Goal: Check status: Check status

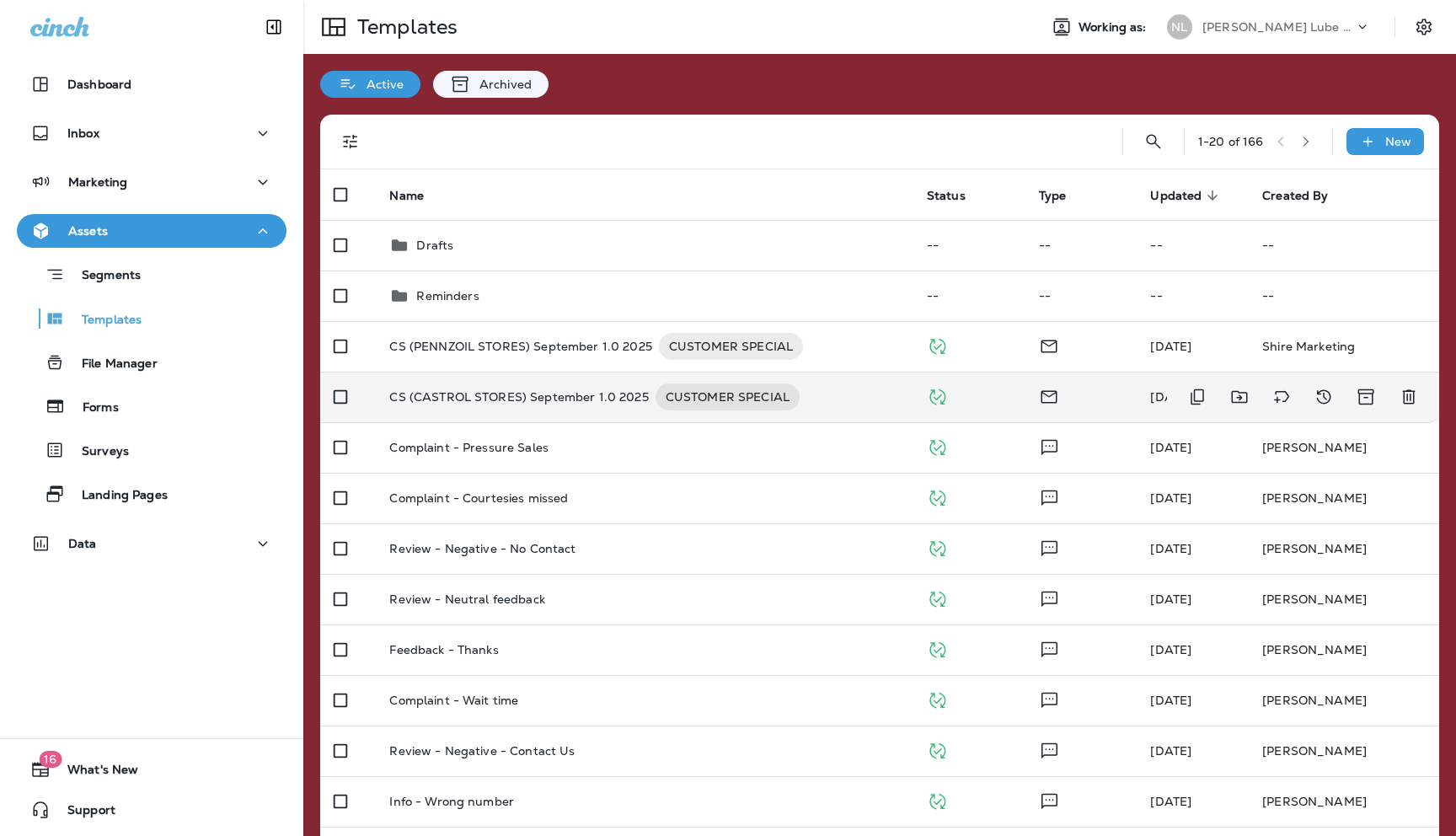
click at [438, 396] on p "CS (CASTROL STORES) September 1.0 2025" at bounding box center [519, 396] width 259 height 27
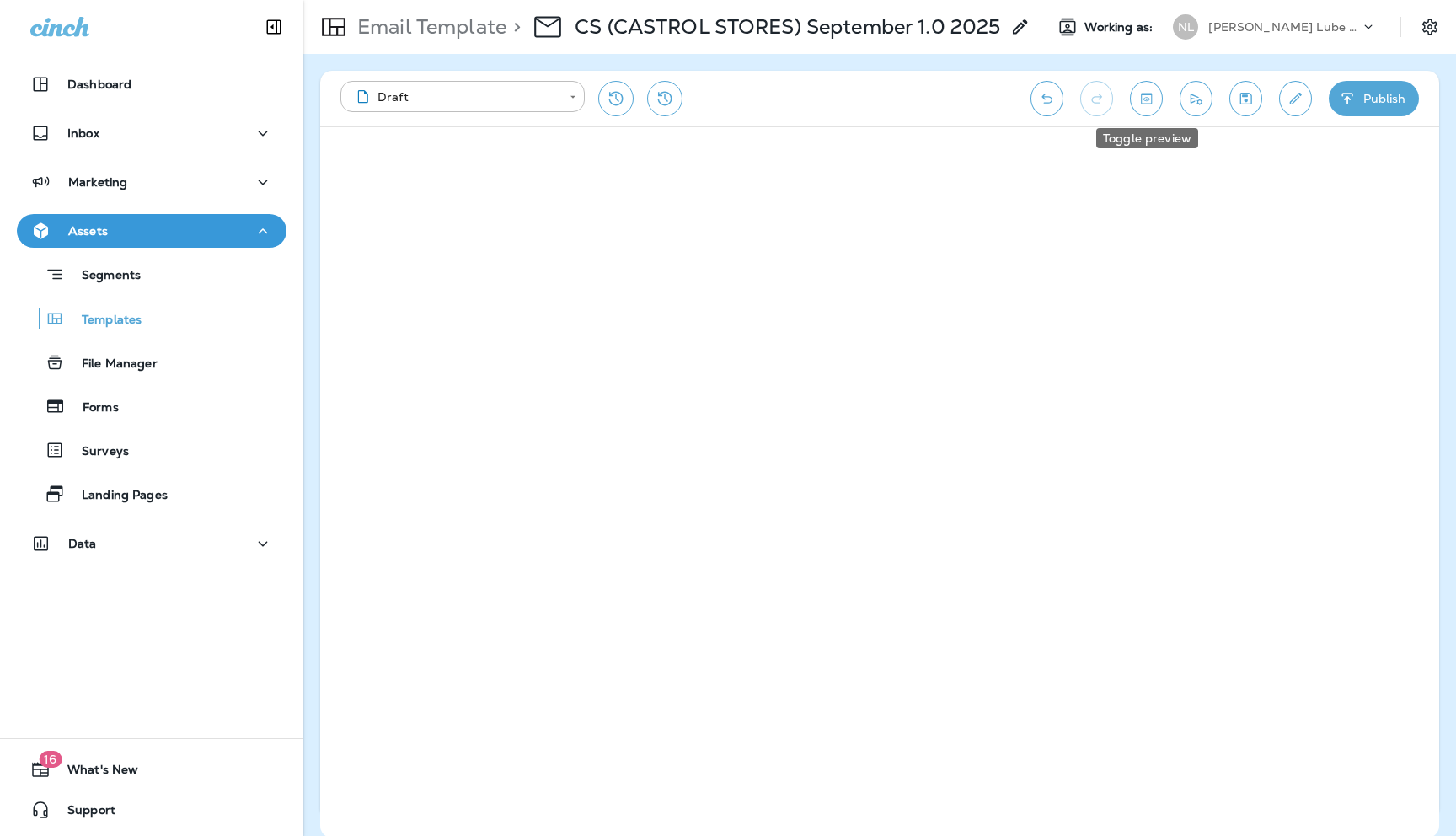
click at [1148, 108] on button "Toggle preview" at bounding box center [1147, 98] width 33 height 35
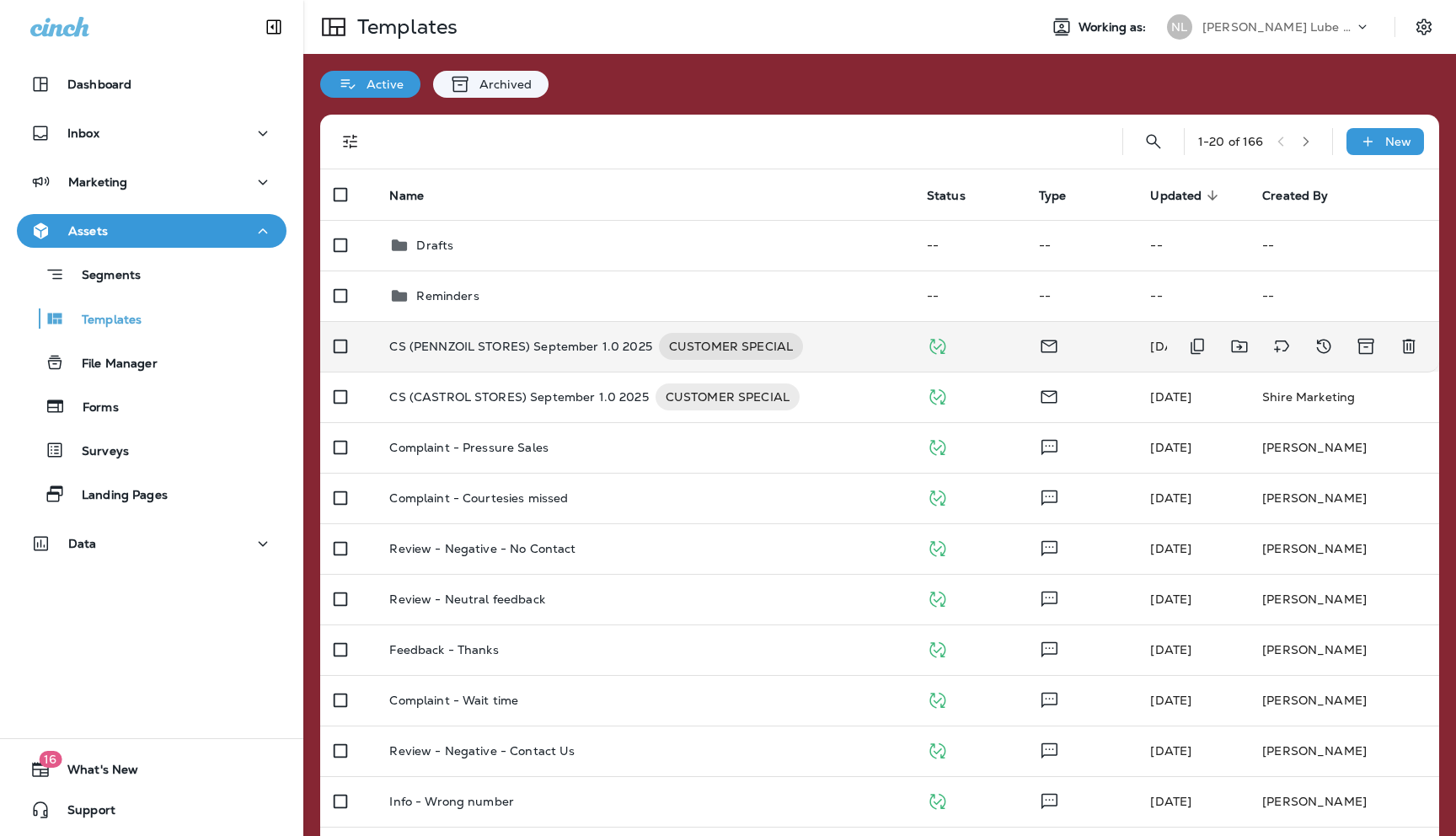
click at [517, 346] on p "CS (PENNZOIL STORES) September 1.0 2025" at bounding box center [520, 346] width 262 height 27
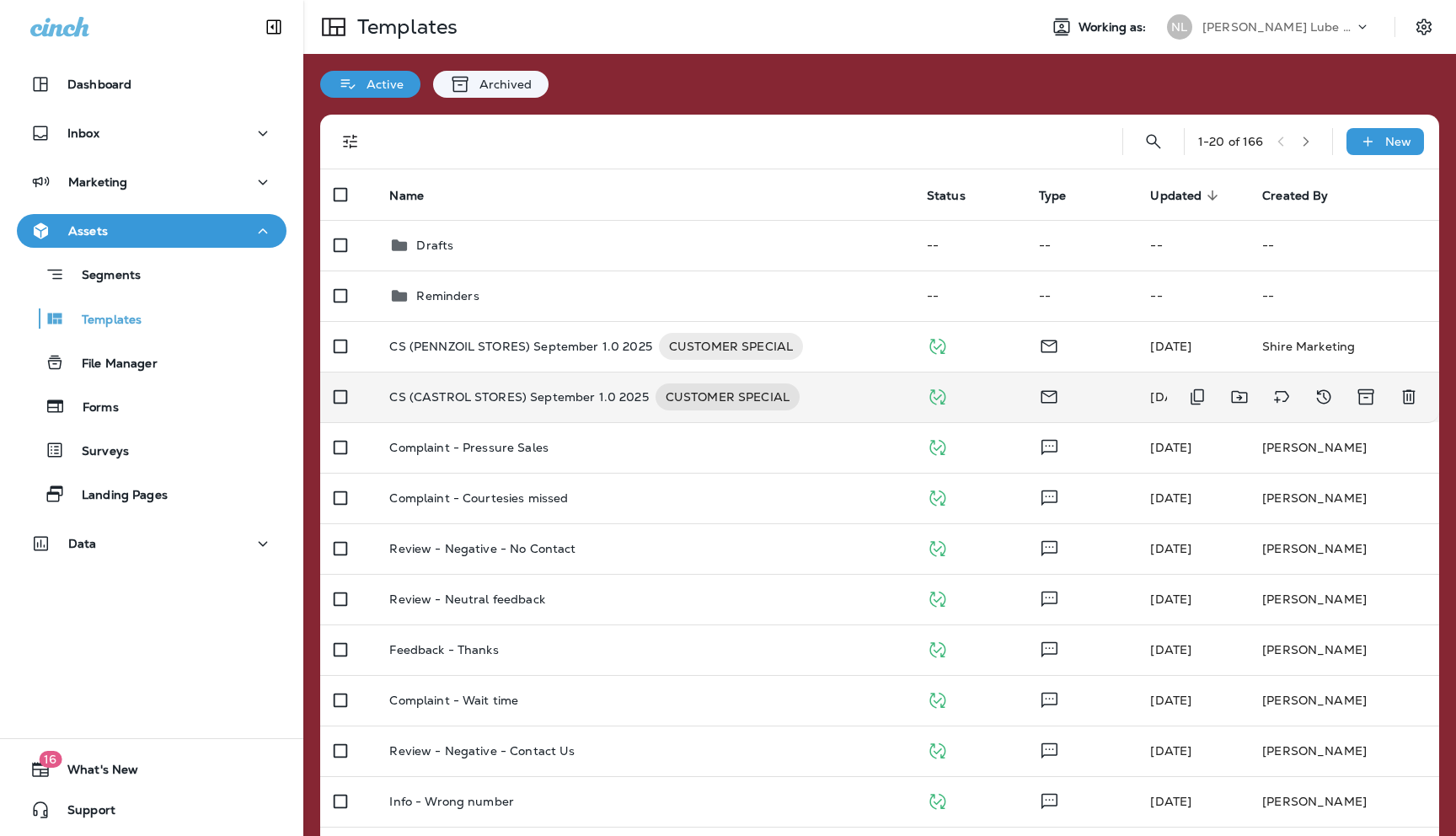
click at [460, 396] on p "CS (CASTROL STORES) September 1.0 2025" at bounding box center [519, 396] width 259 height 27
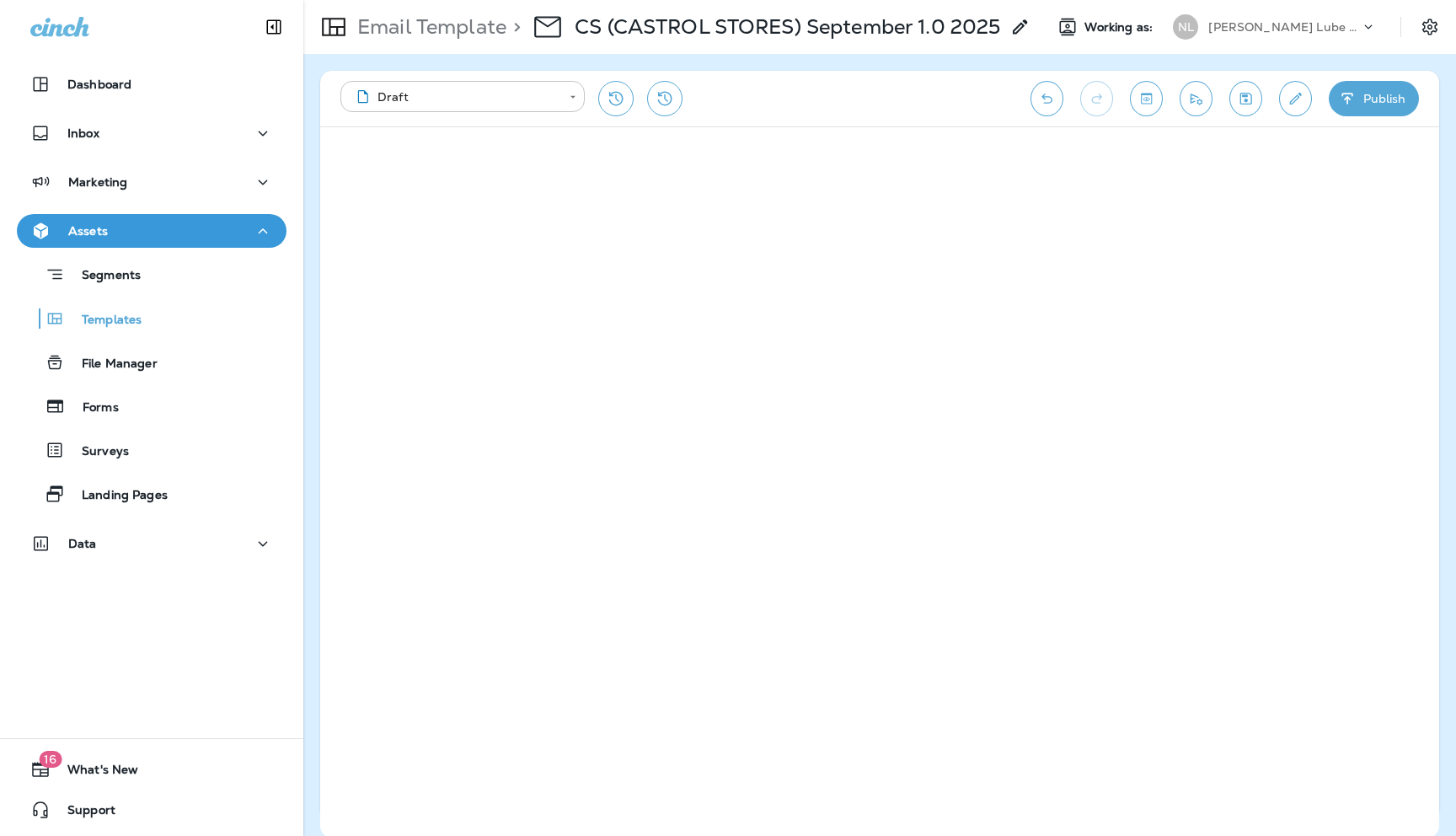
click at [570, 0] on body "**********" at bounding box center [728, 0] width 1456 height 0
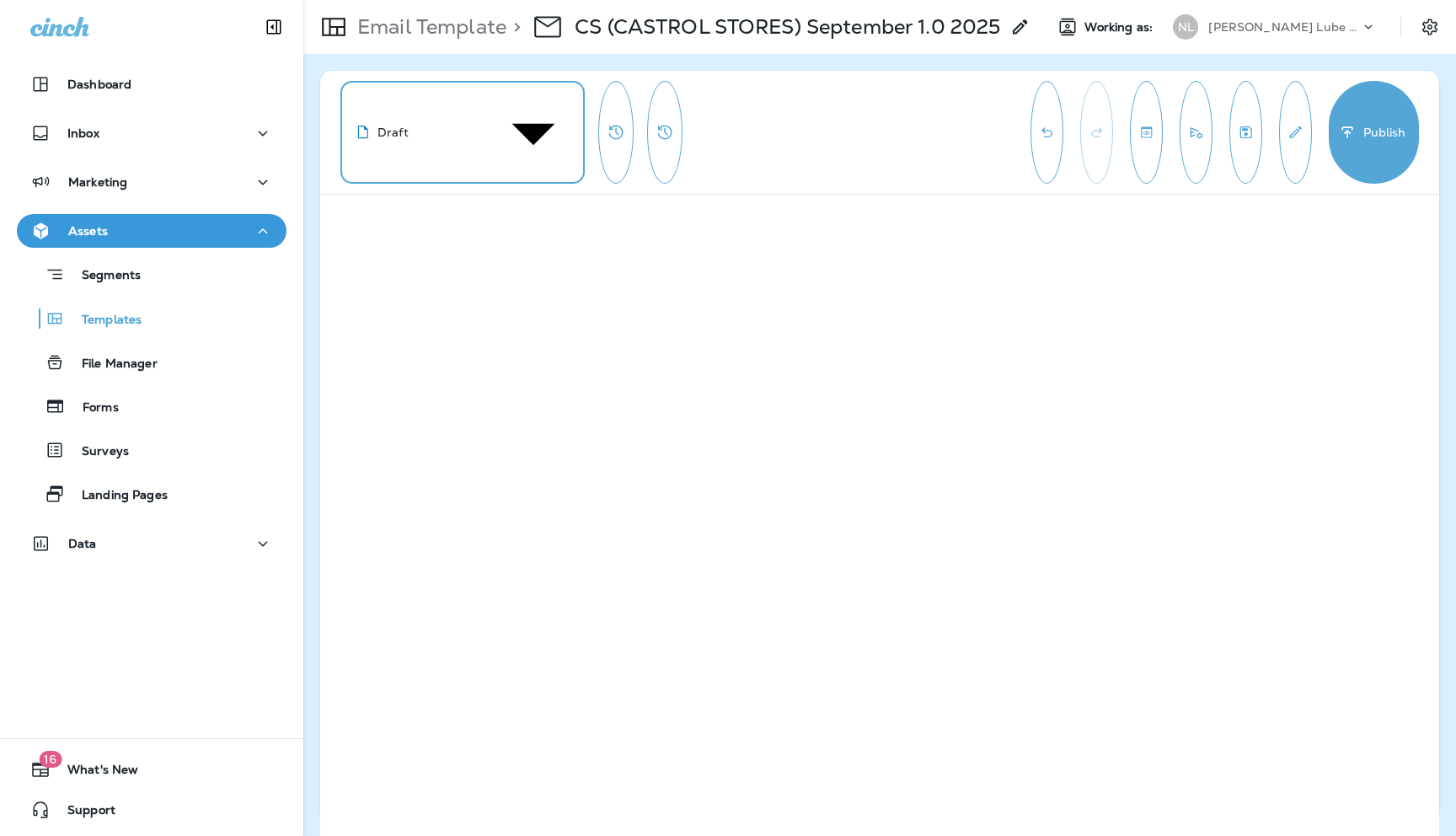
click at [566, 0] on div at bounding box center [728, 0] width 1456 height 0
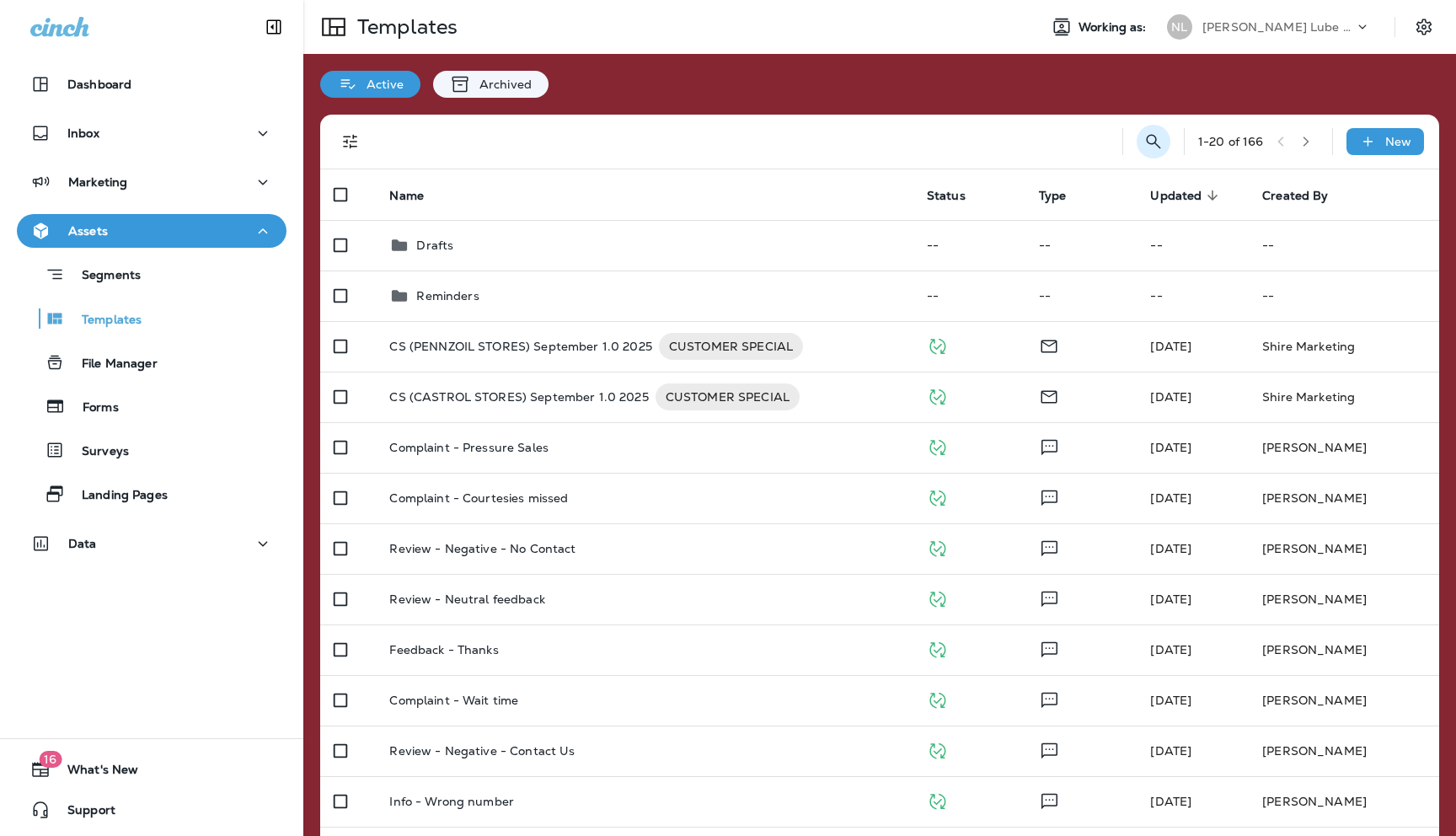
click at [1150, 141] on icon "Search Templates" at bounding box center [1153, 142] width 20 height 20
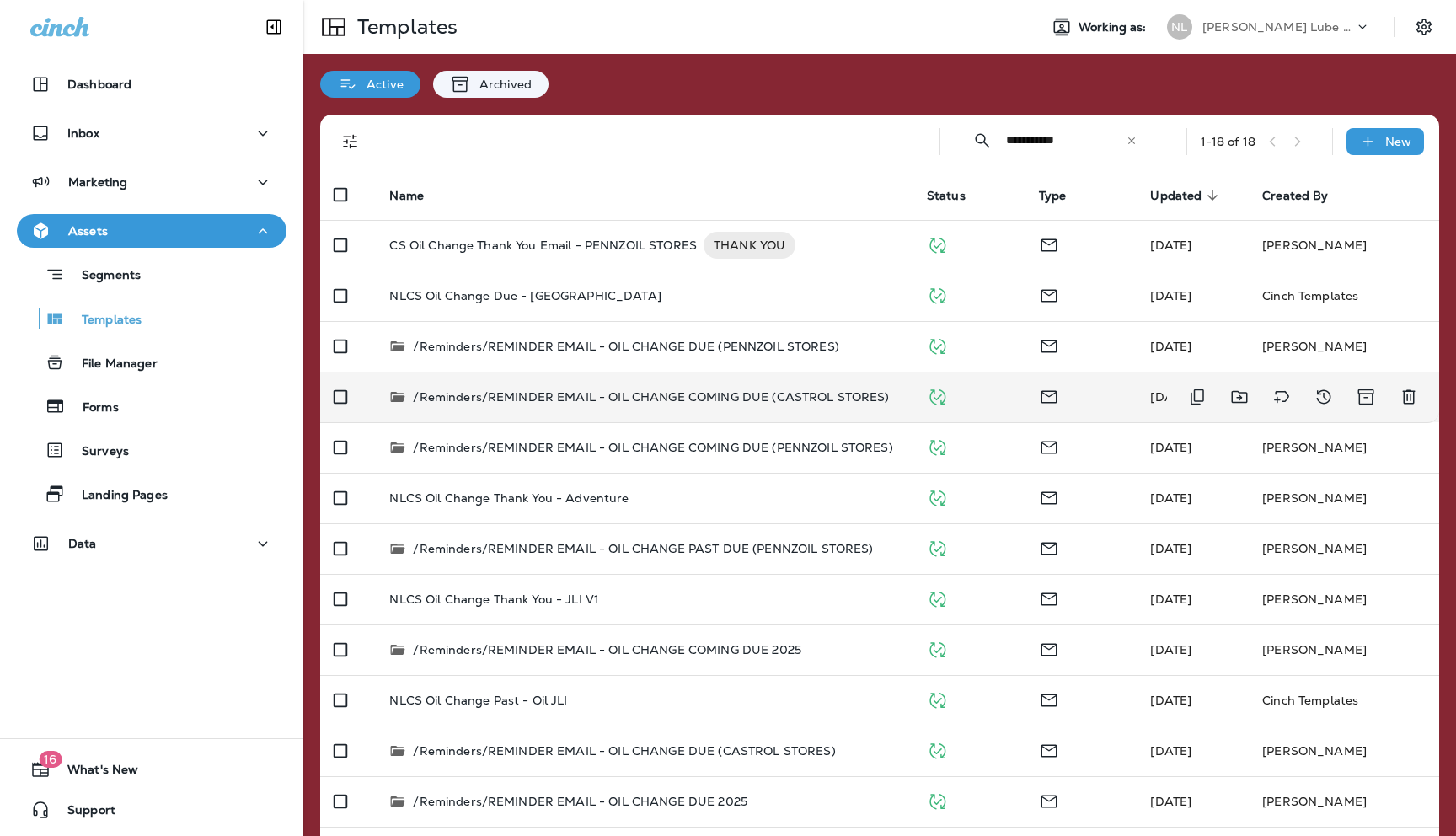
type input "**********"
click at [579, 399] on p "/Reminders/REMINDER EMAIL - OIL CHANGE COMING DUE (CASTROL STORES)" at bounding box center [651, 397] width 476 height 17
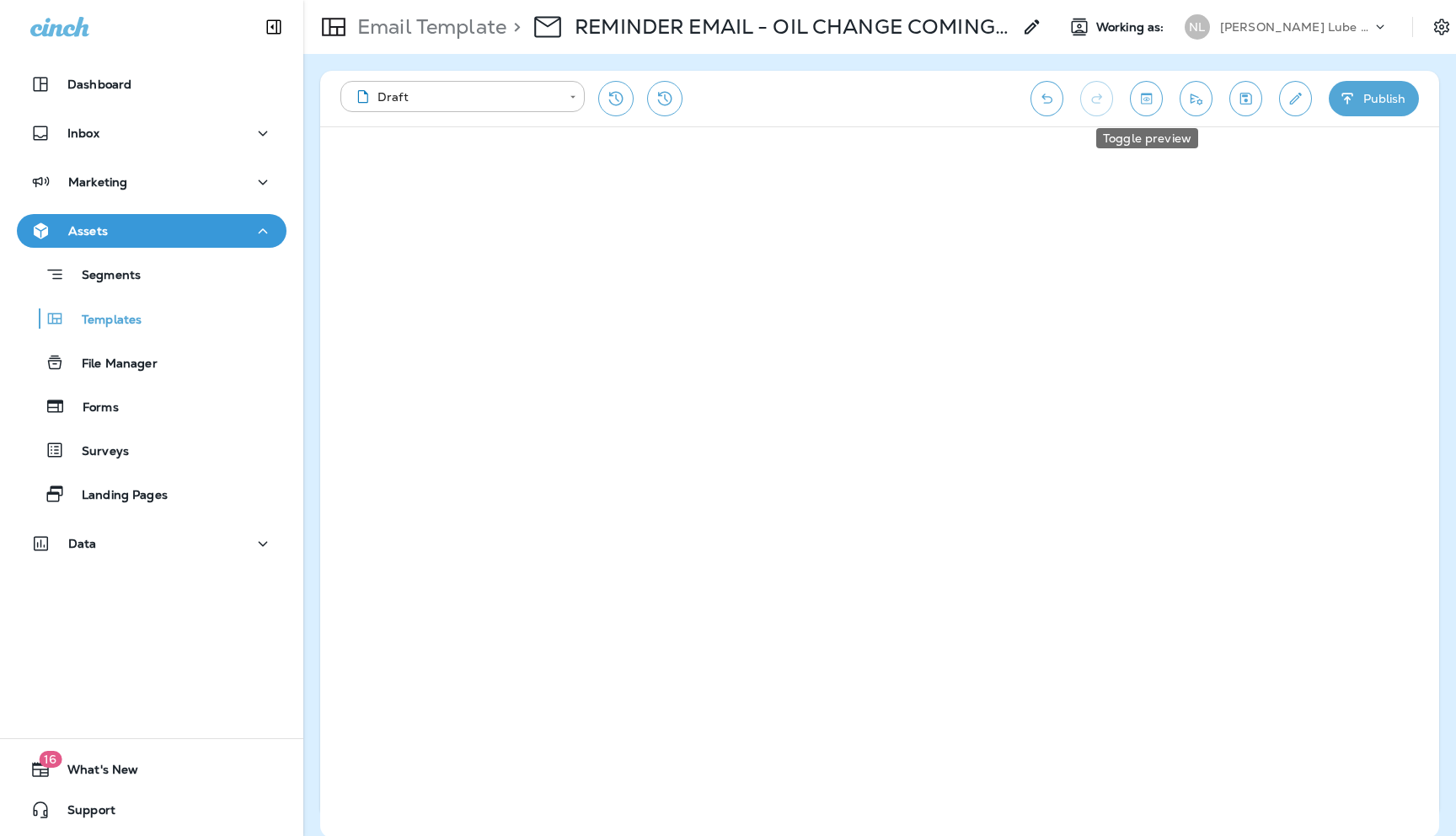
click at [1150, 101] on icon "Toggle preview" at bounding box center [1146, 98] width 18 height 17
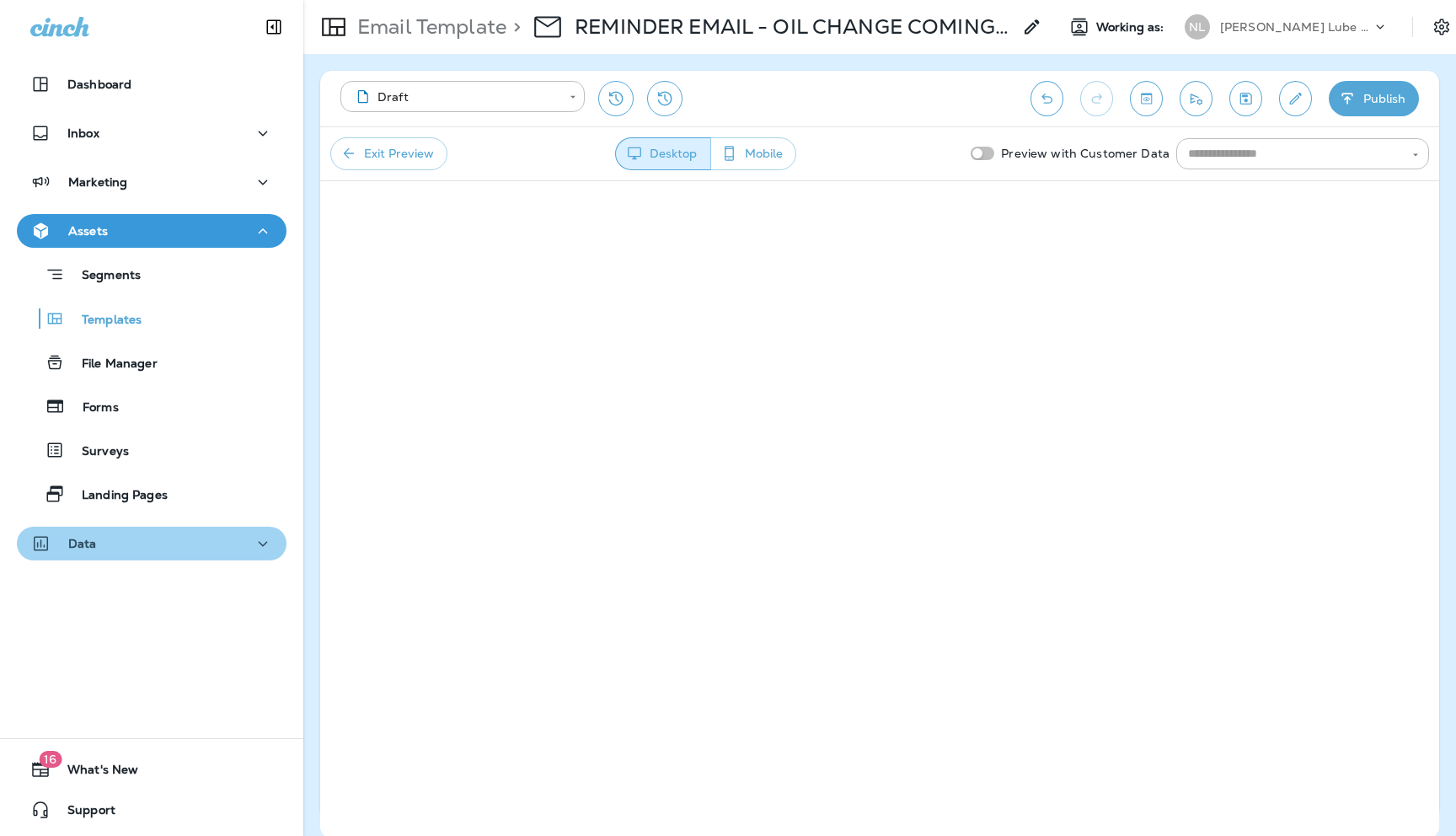
click at [108, 543] on div "Data" at bounding box center [152, 543] width 243 height 21
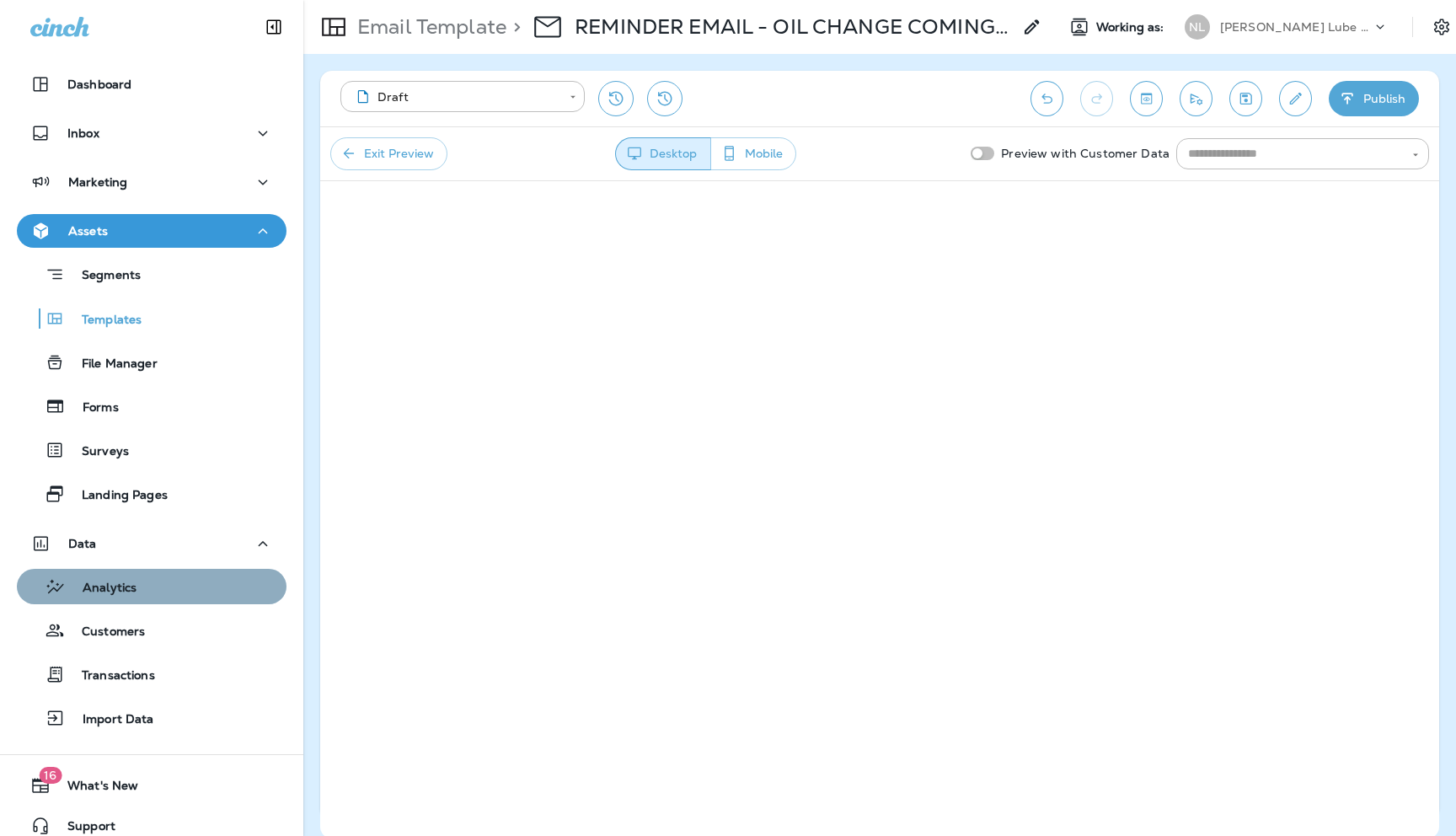
click at [127, 593] on p "Analytics" at bounding box center [101, 588] width 70 height 16
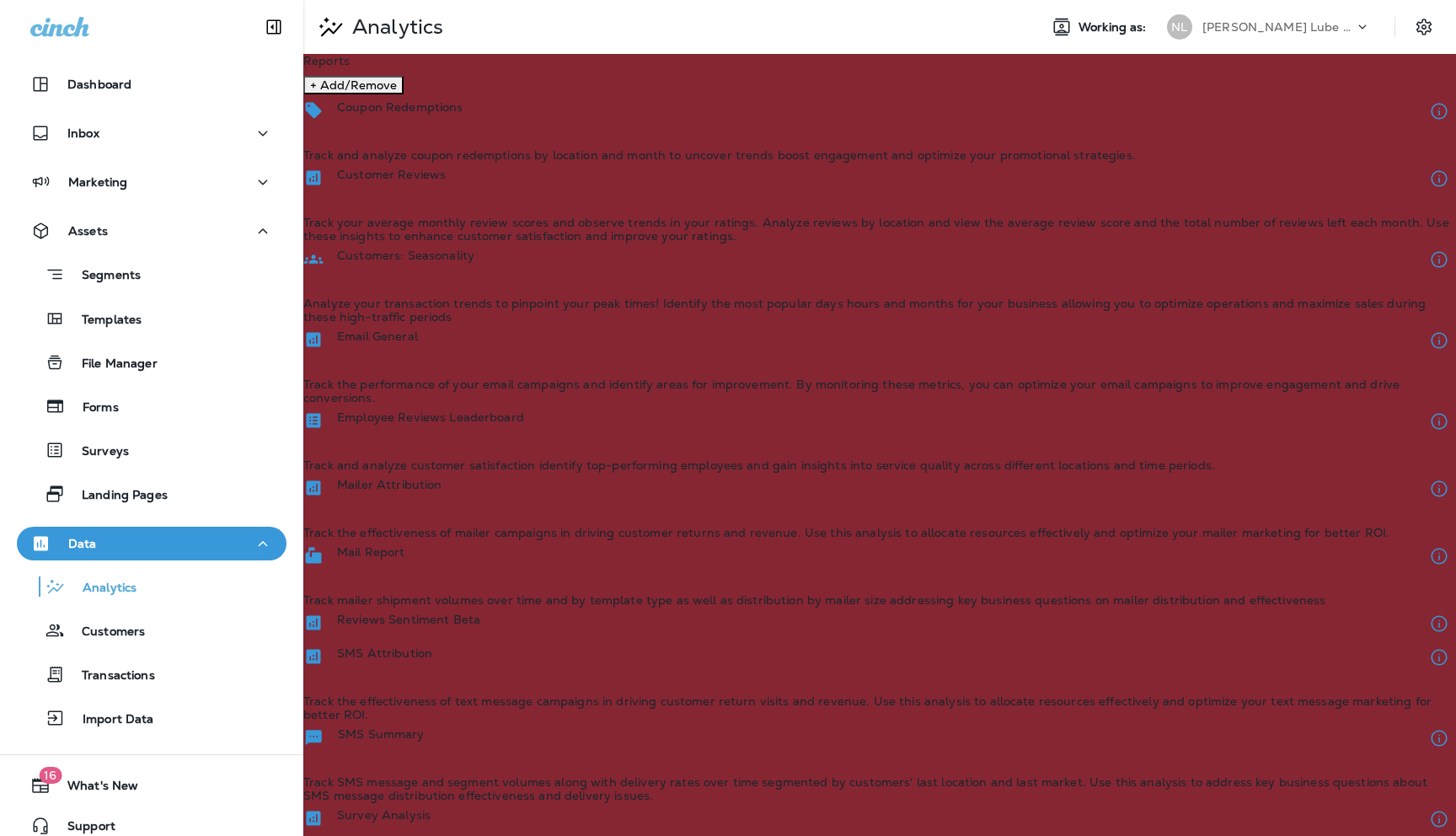
click at [729, 199] on div "Customer Reviews Track your average monthly review scores and observe trends in…" at bounding box center [880, 202] width 1153 height 81
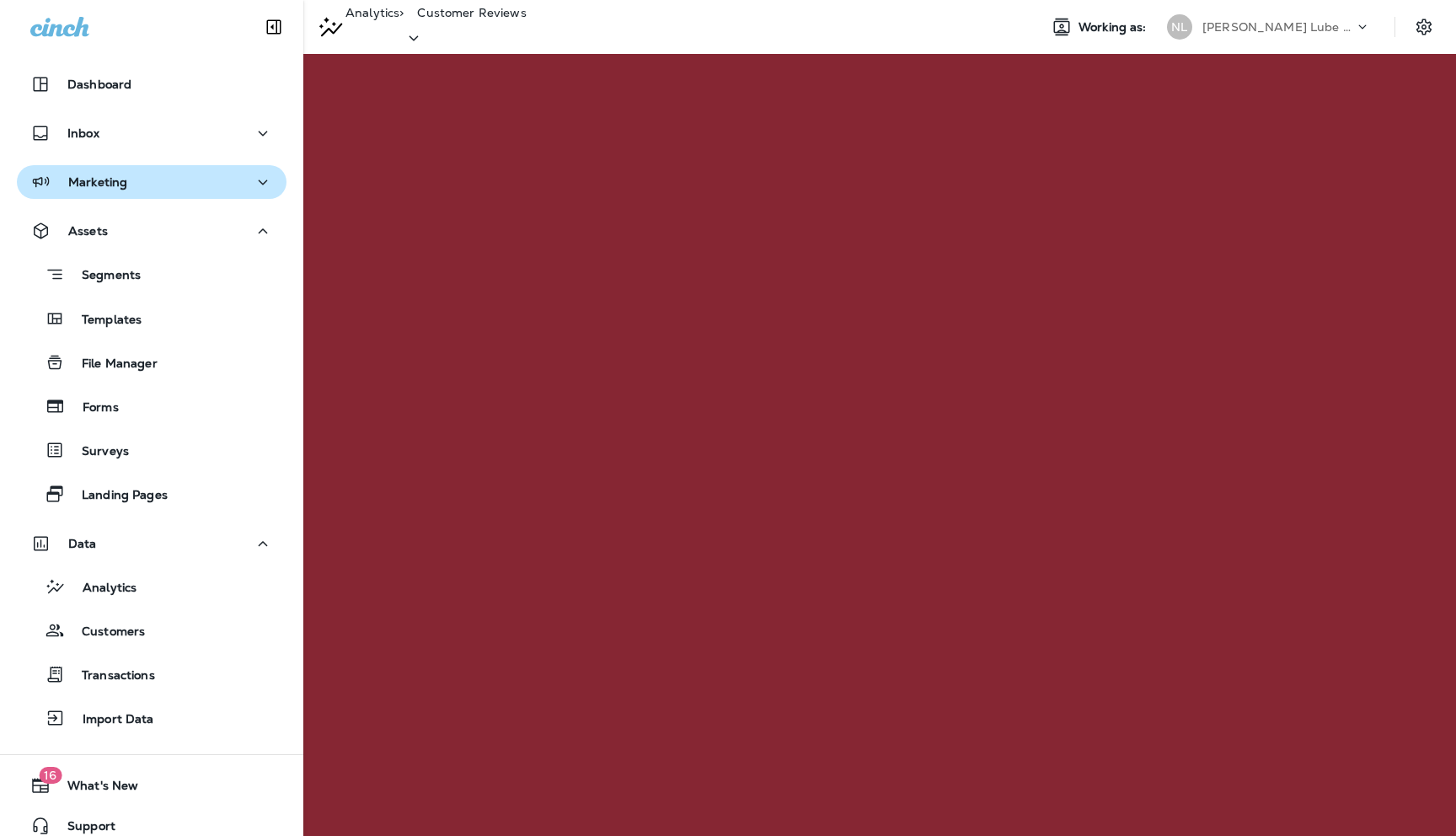
click at [234, 186] on div "Marketing" at bounding box center [152, 182] width 243 height 21
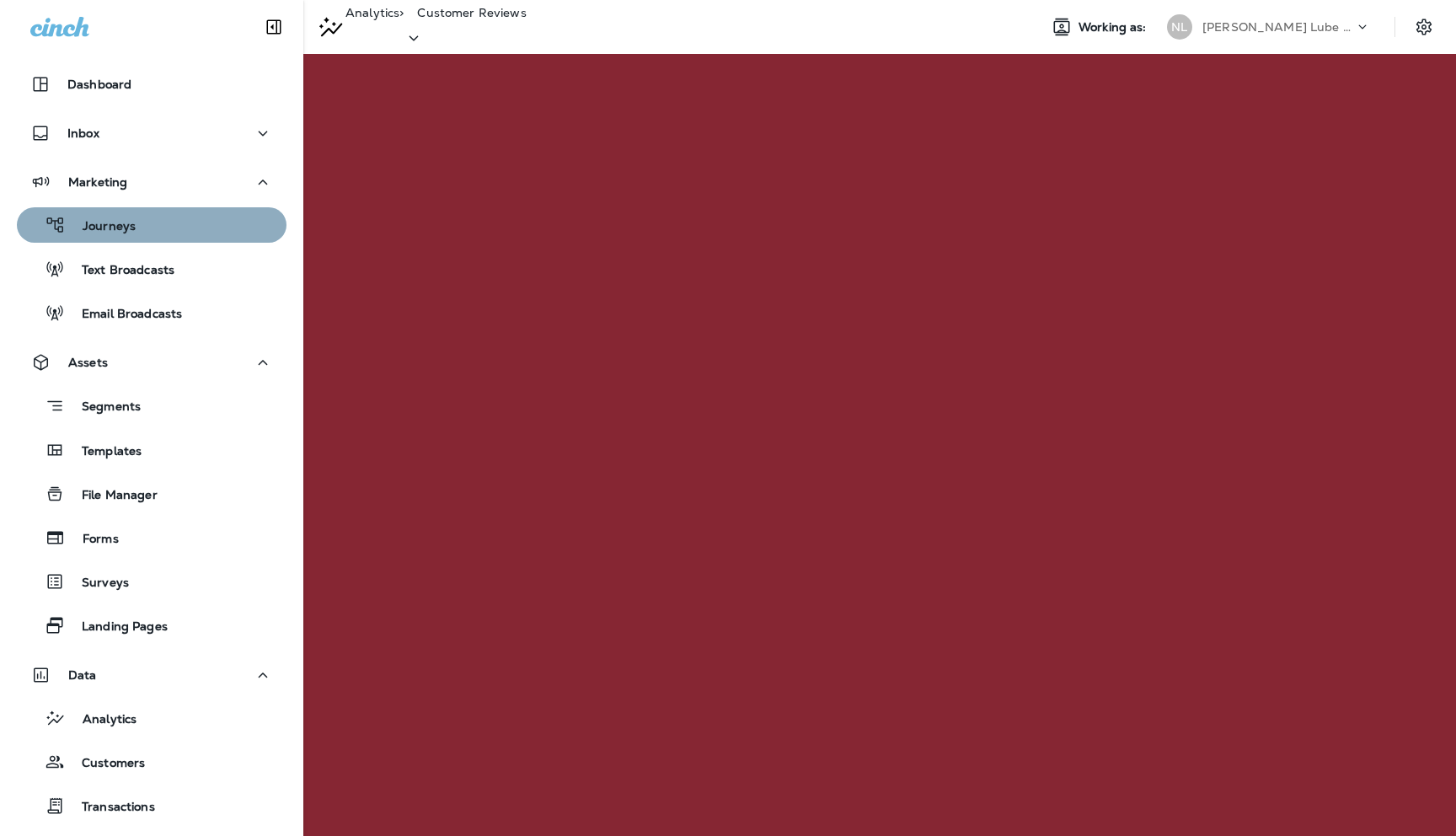
click at [136, 231] on div "Journeys" at bounding box center [151, 224] width 256 height 25
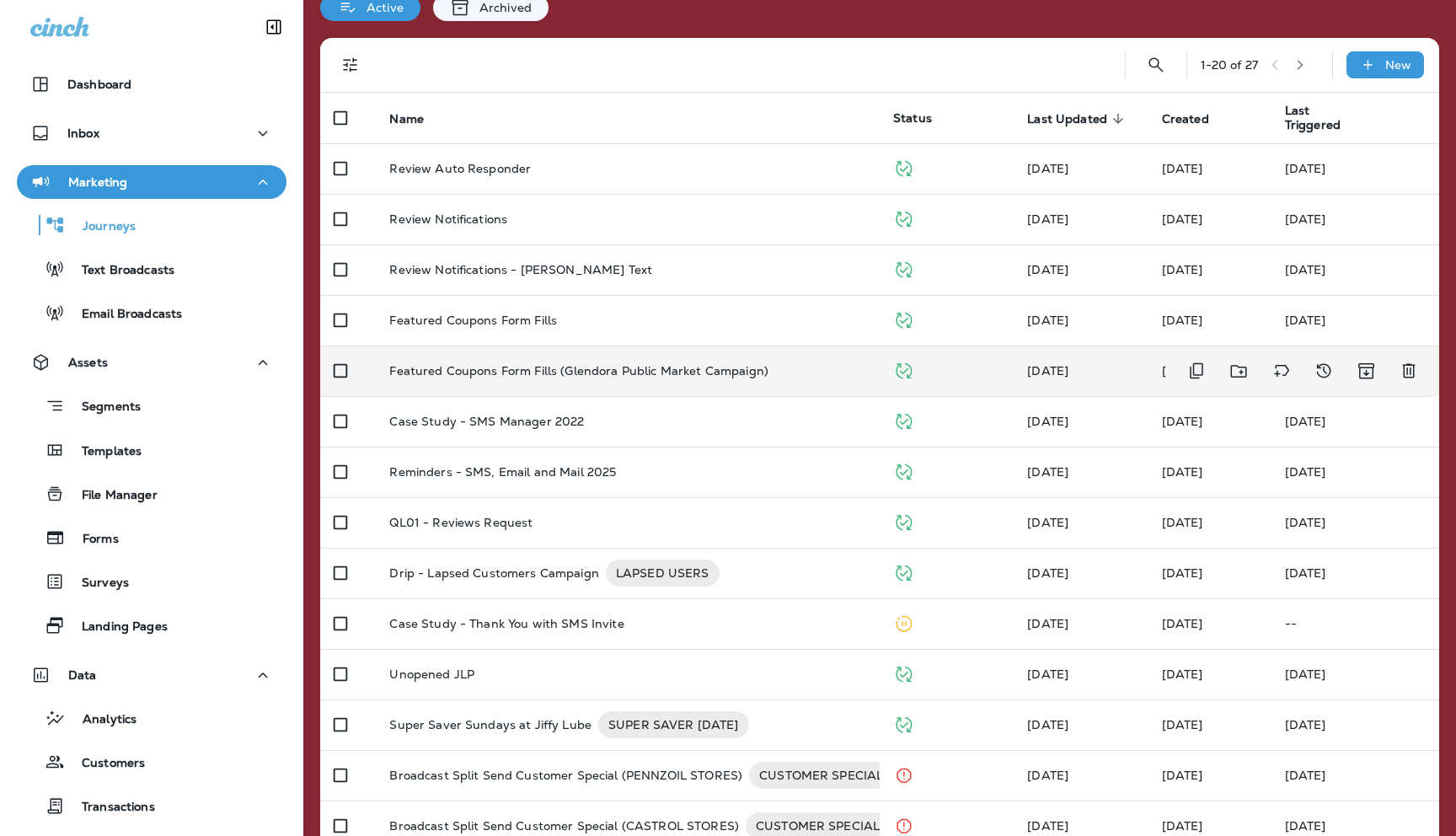
scroll to position [107, 0]
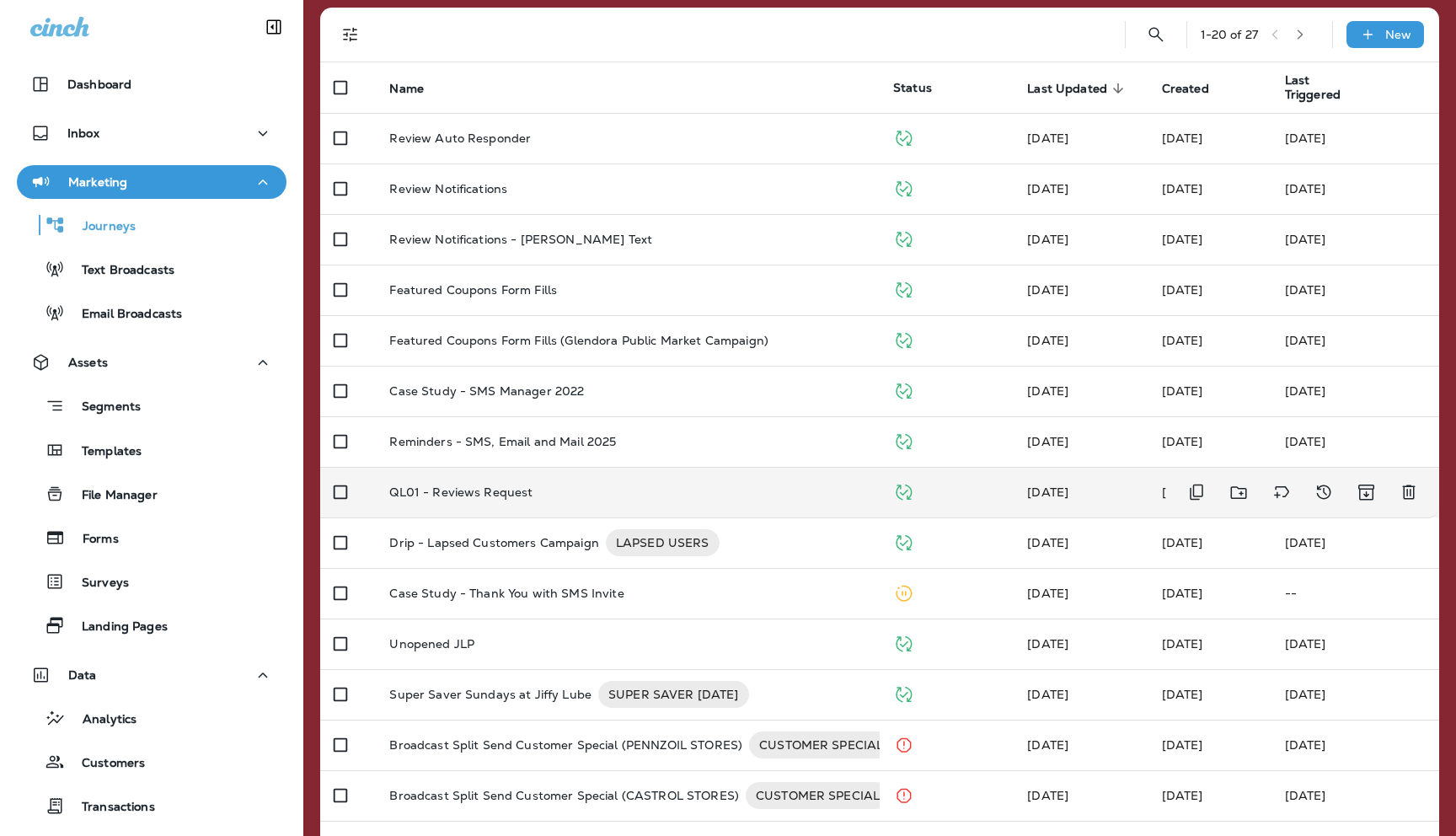
click at [471, 494] on p "QL01 - Reviews Request" at bounding box center [461, 492] width 143 height 14
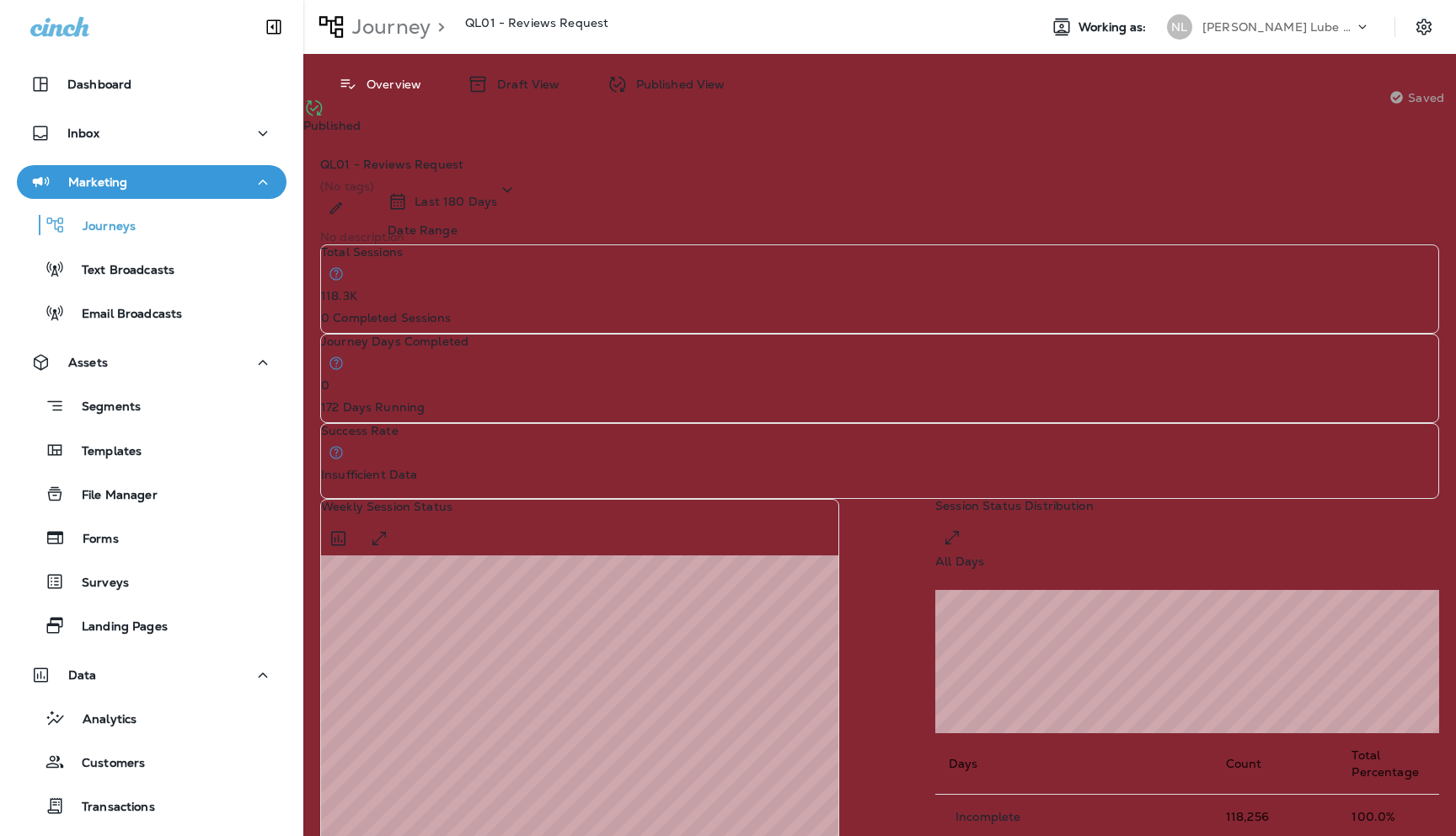
click at [517, 180] on icon at bounding box center [507, 190] width 20 height 21
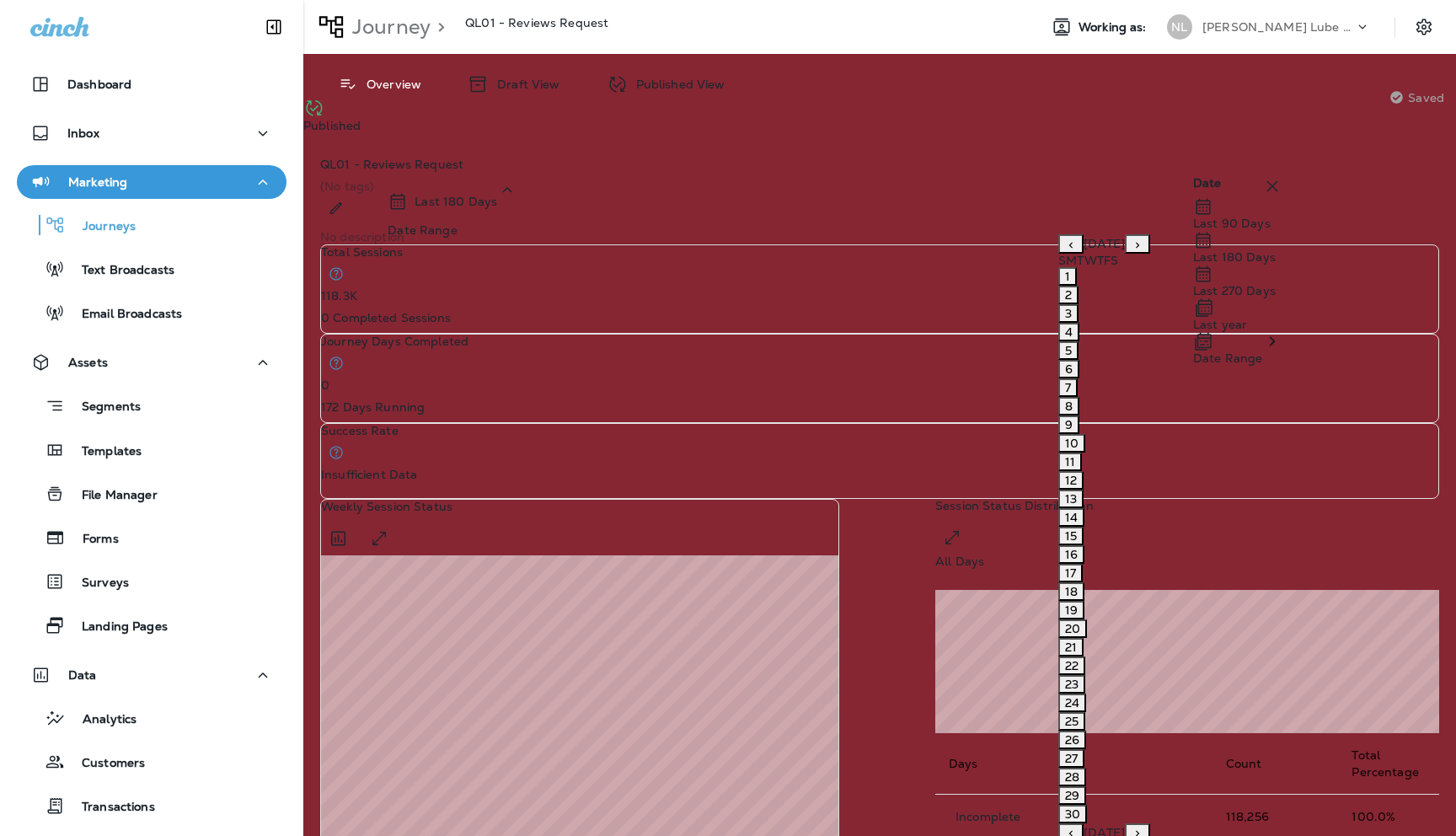
click at [1263, 365] on p "Date Range" at bounding box center [1227, 358] width 69 height 14
click at [1065, 251] on icon "Previous month" at bounding box center [1071, 245] width 12 height 12
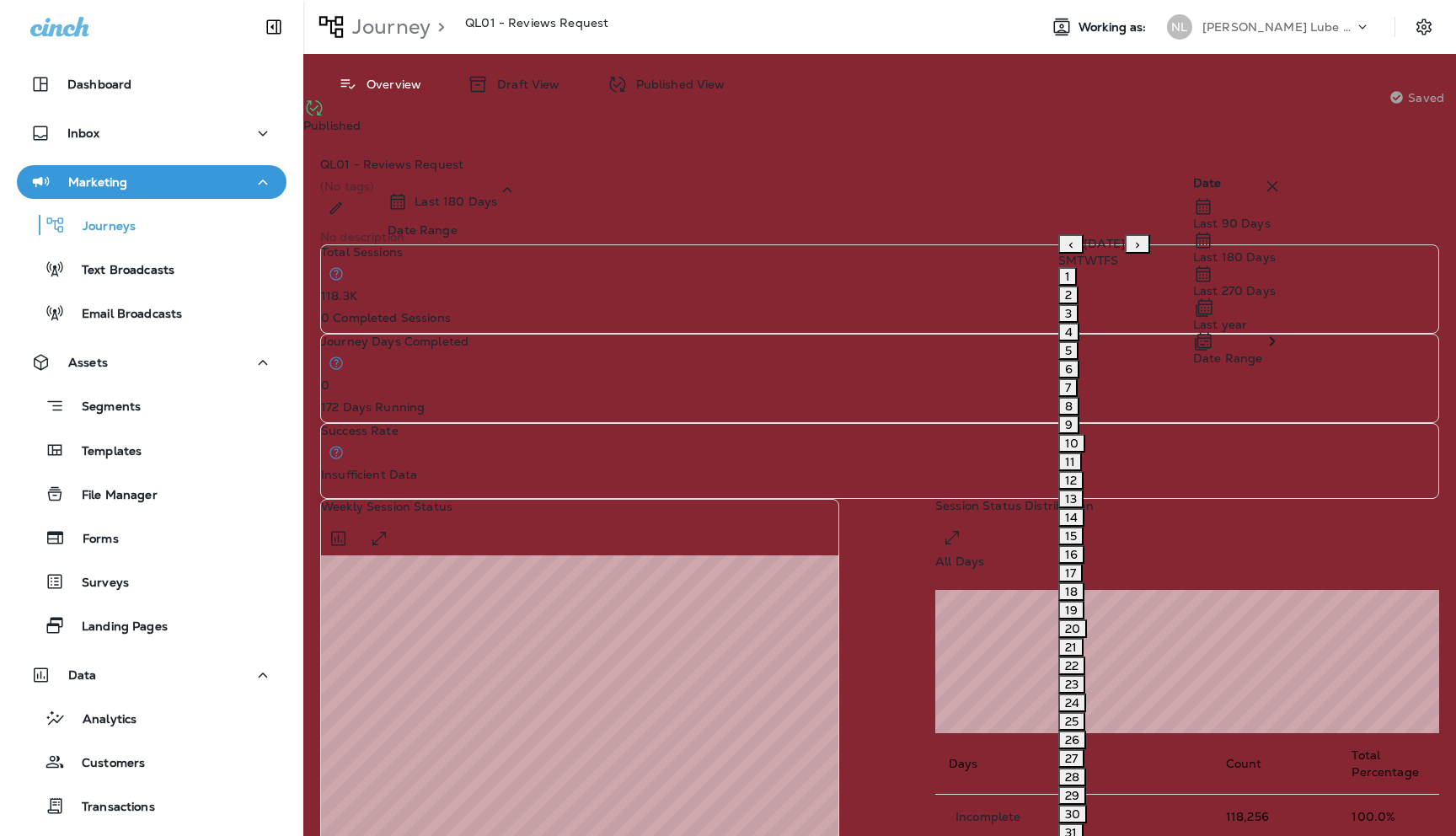
click at [1065, 251] on icon "Previous month" at bounding box center [1071, 245] width 12 height 12
click at [1059, 286] on button "1" at bounding box center [1068, 277] width 19 height 19
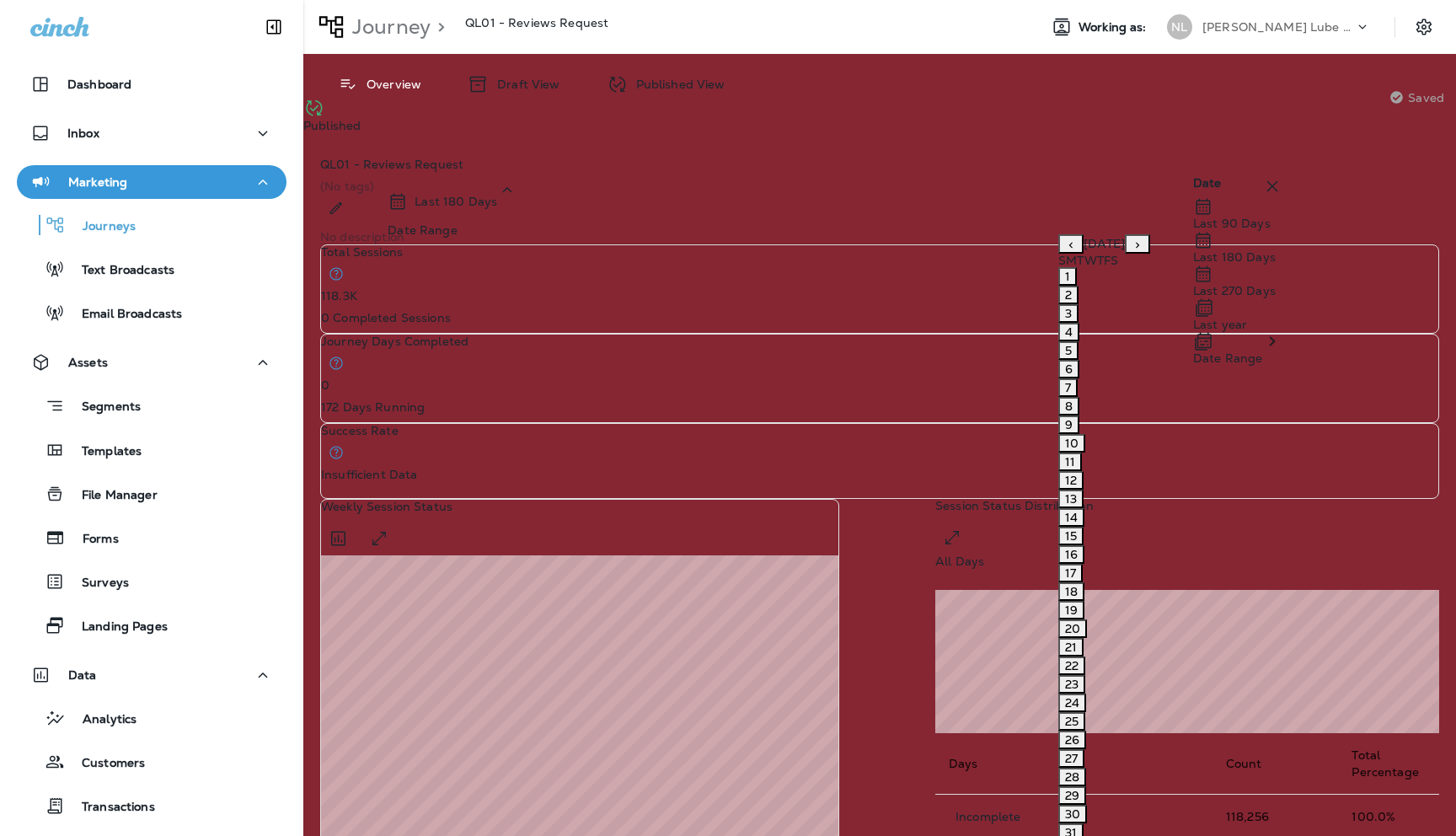
click at [1143, 835] on icon "Next month" at bounding box center [1138, 852] width 12 height 12
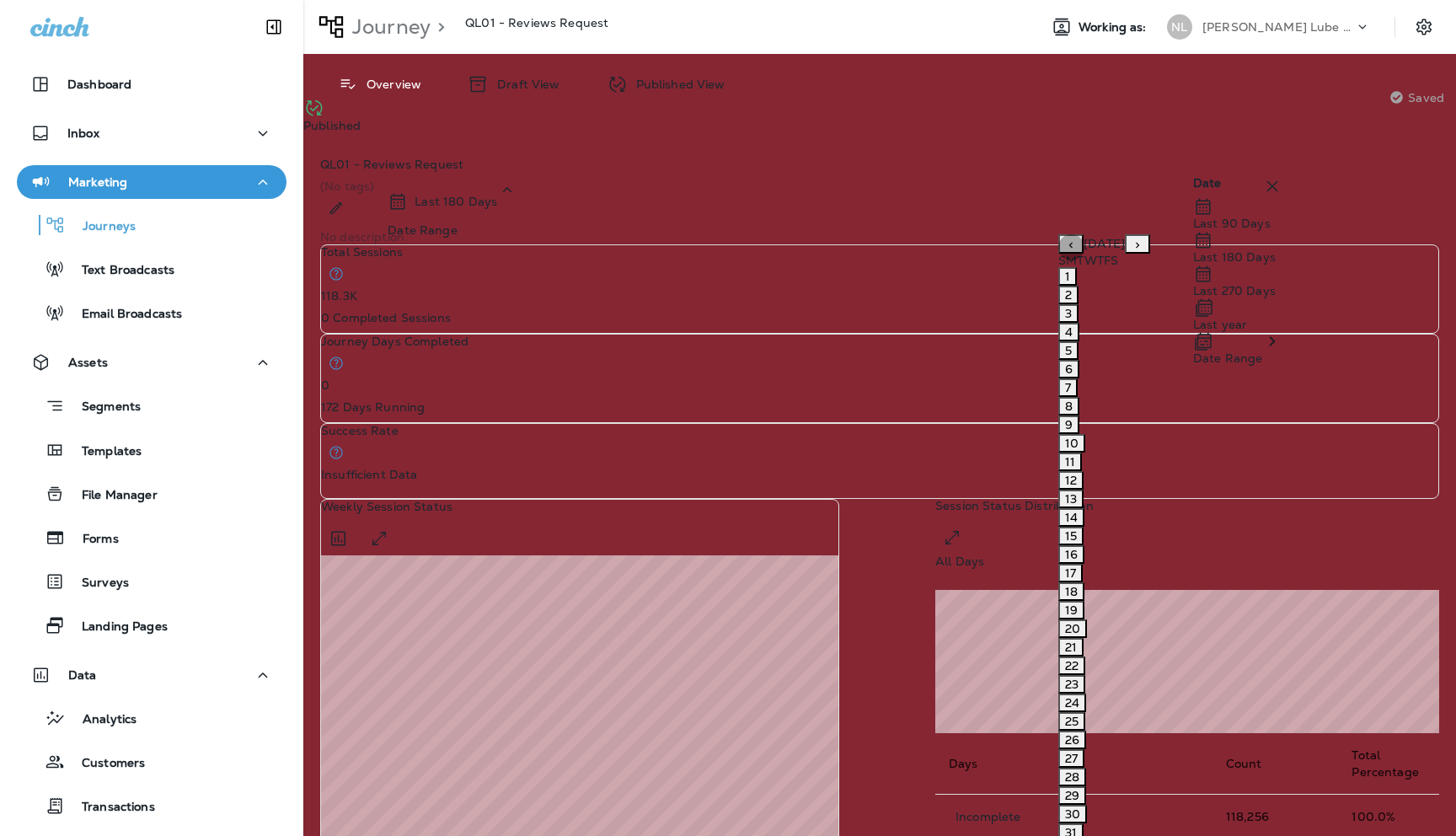
scroll to position [0, 2]
